Goal: Task Accomplishment & Management: Complete application form

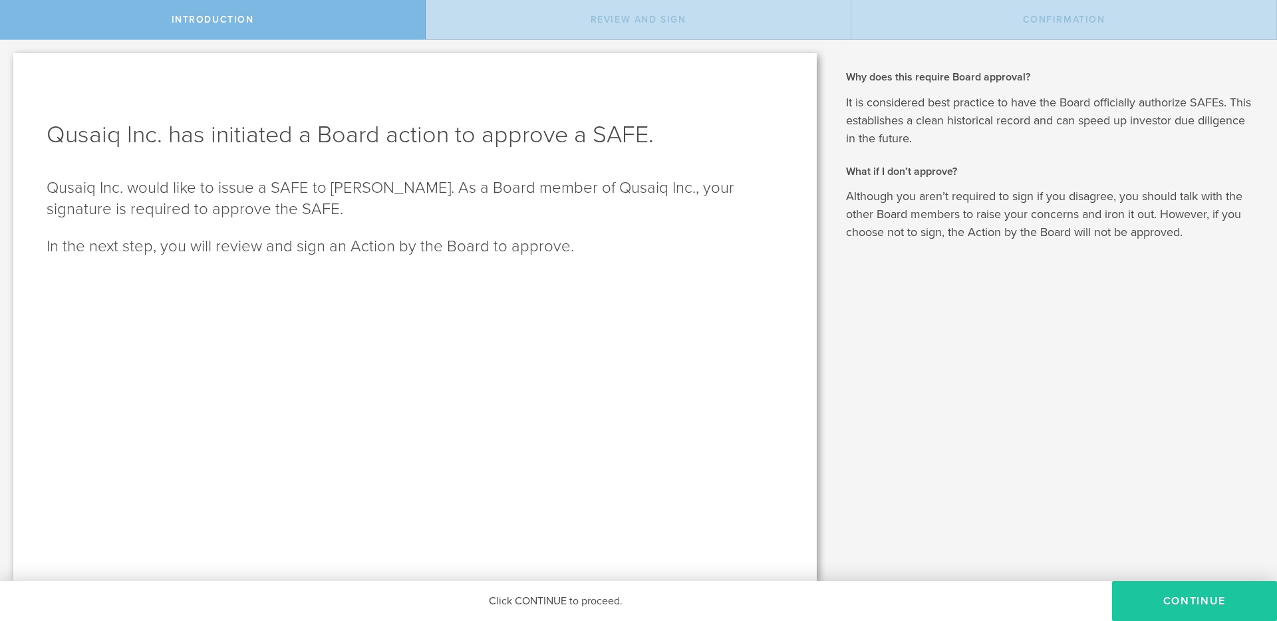
click at [1206, 601] on button "Continue" at bounding box center [1194, 601] width 165 height 40
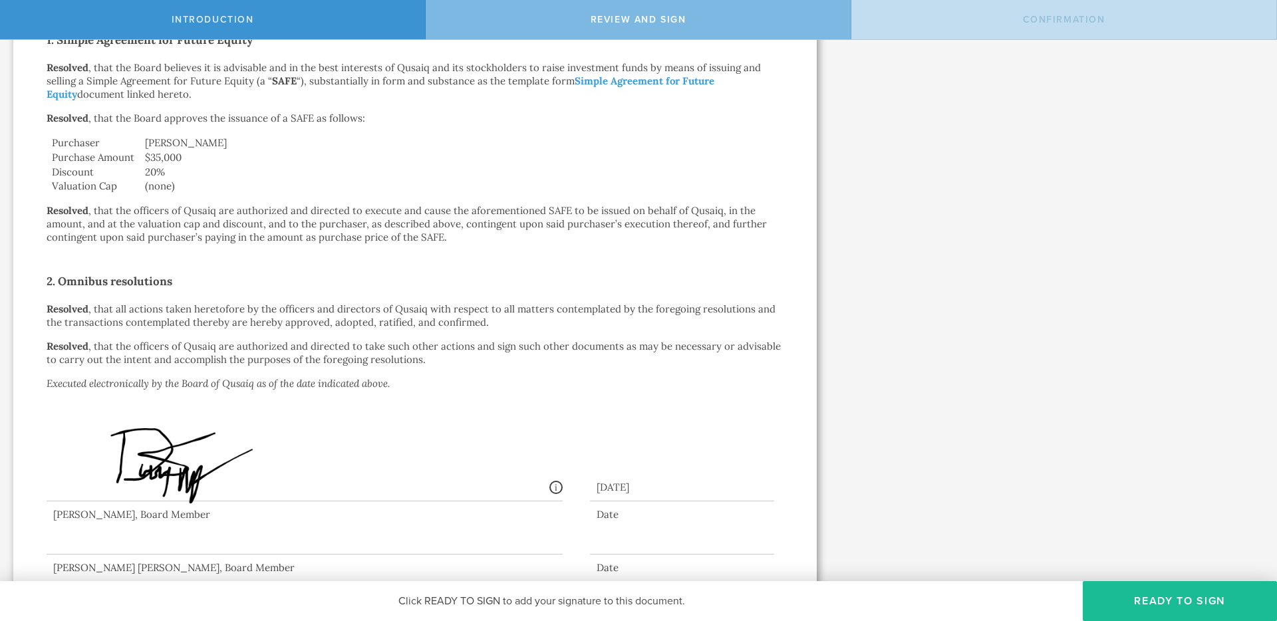
scroll to position [317, 0]
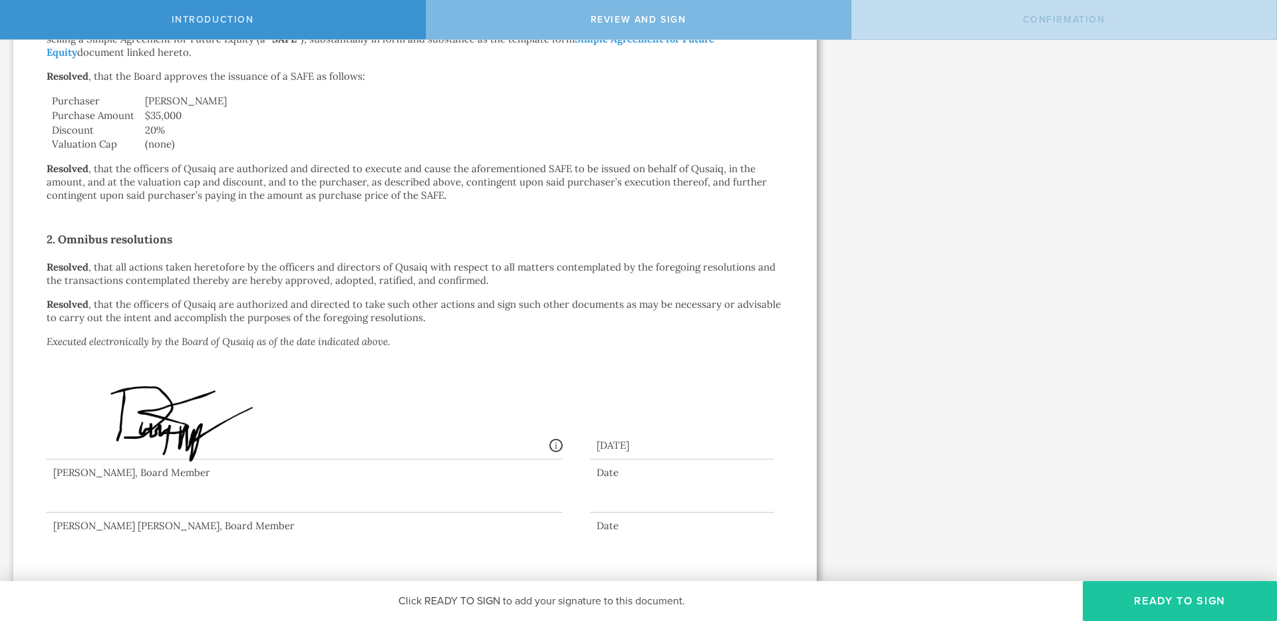
click at [1207, 605] on button "Ready to Sign" at bounding box center [1180, 601] width 194 height 40
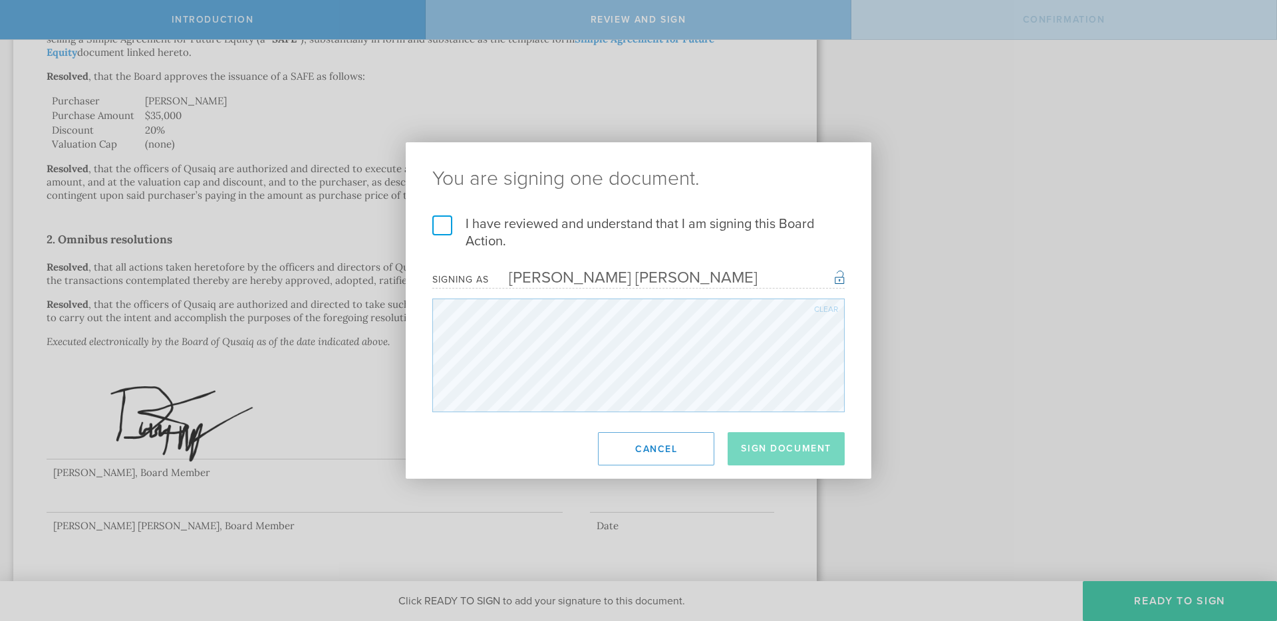
click at [443, 227] on label "I have reviewed and understand that I am signing this Board Action." at bounding box center [638, 233] width 412 height 35
click at [0, 0] on input "I have reviewed and understand that I am signing this Board Action." at bounding box center [0, 0] width 0 height 0
click at [768, 448] on button "Sign Document" at bounding box center [786, 448] width 117 height 33
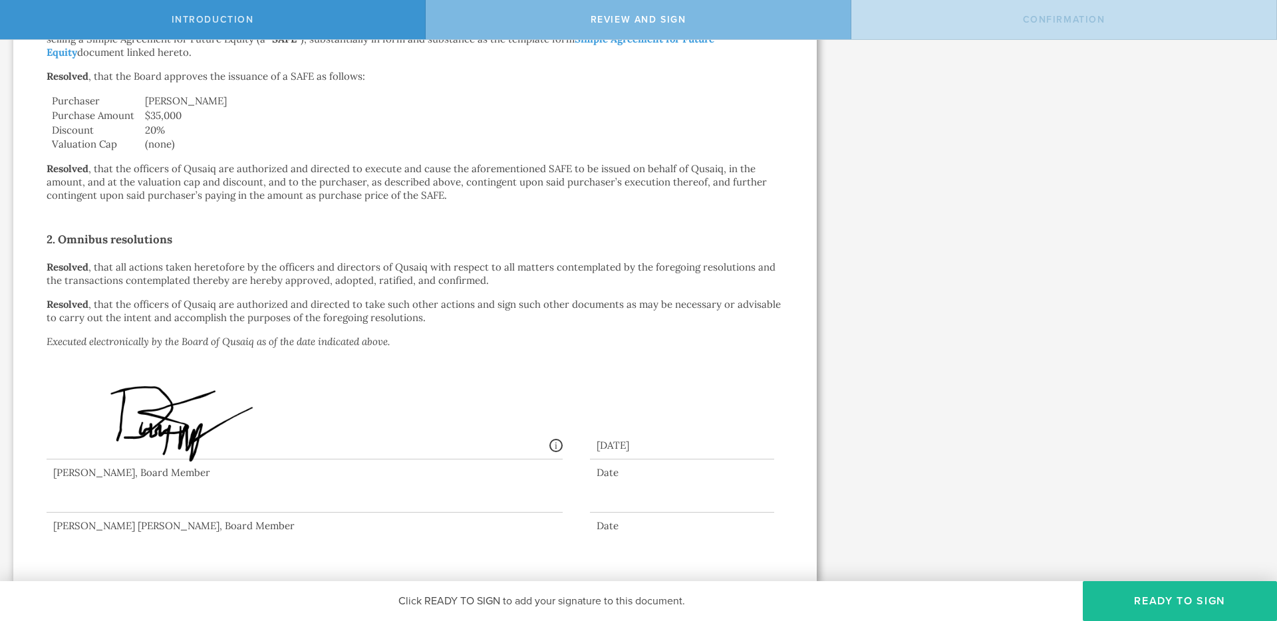
scroll to position [0, 0]
